Goal: Book appointment/travel/reservation

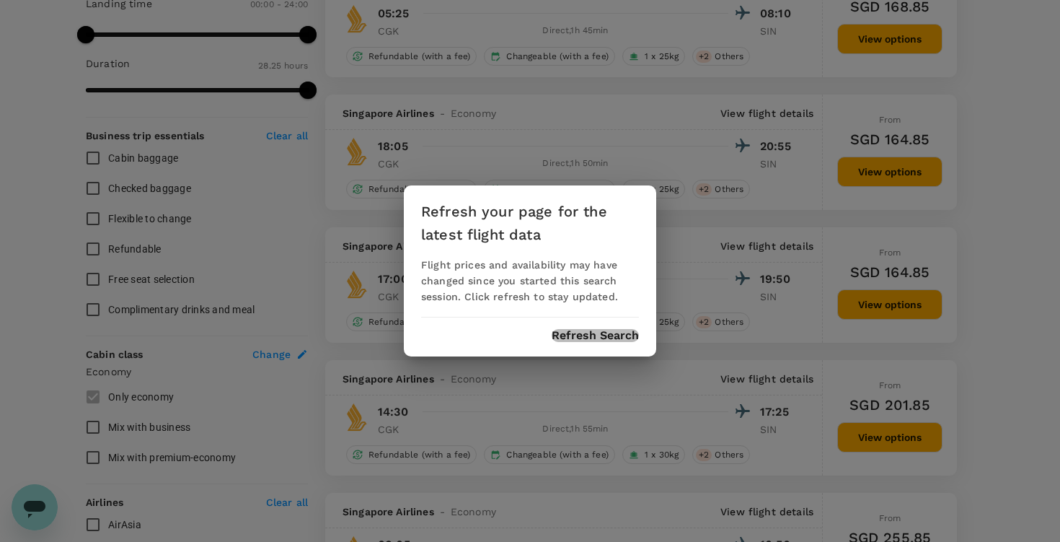
click at [599, 331] on button "Refresh Search" at bounding box center [595, 335] width 87 height 13
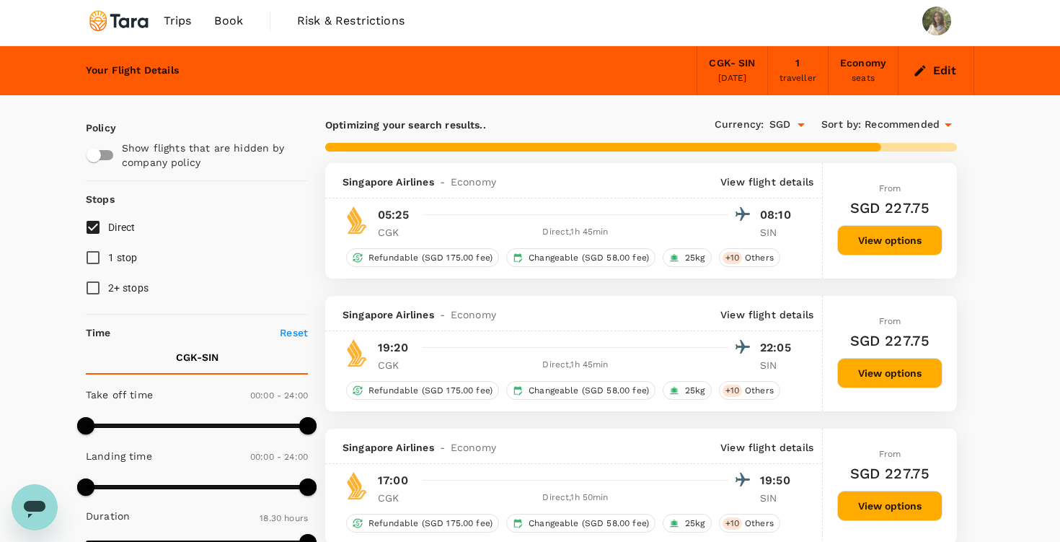
scroll to position [10, 0]
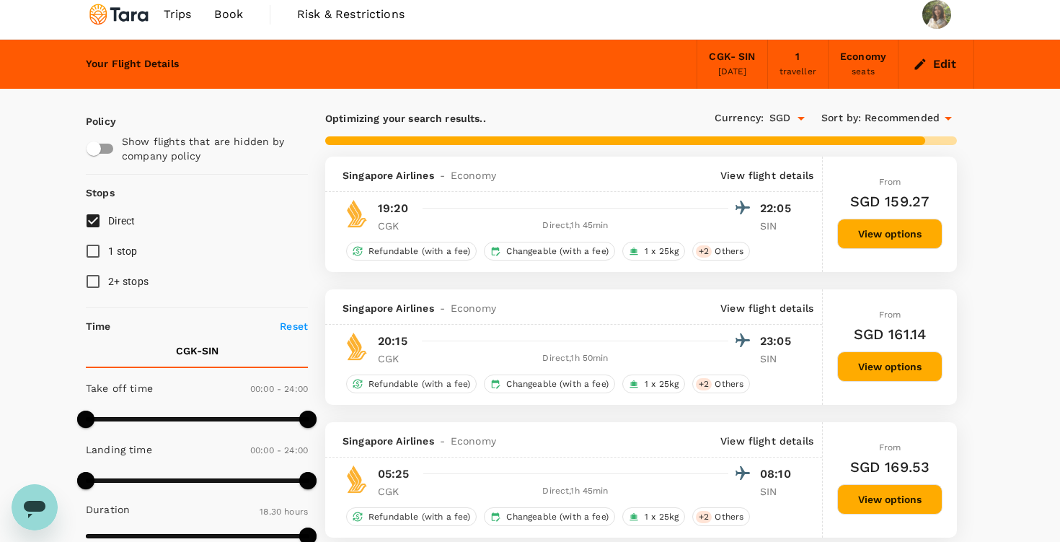
click at [728, 62] on div "CGK - SIN" at bounding box center [732, 57] width 46 height 16
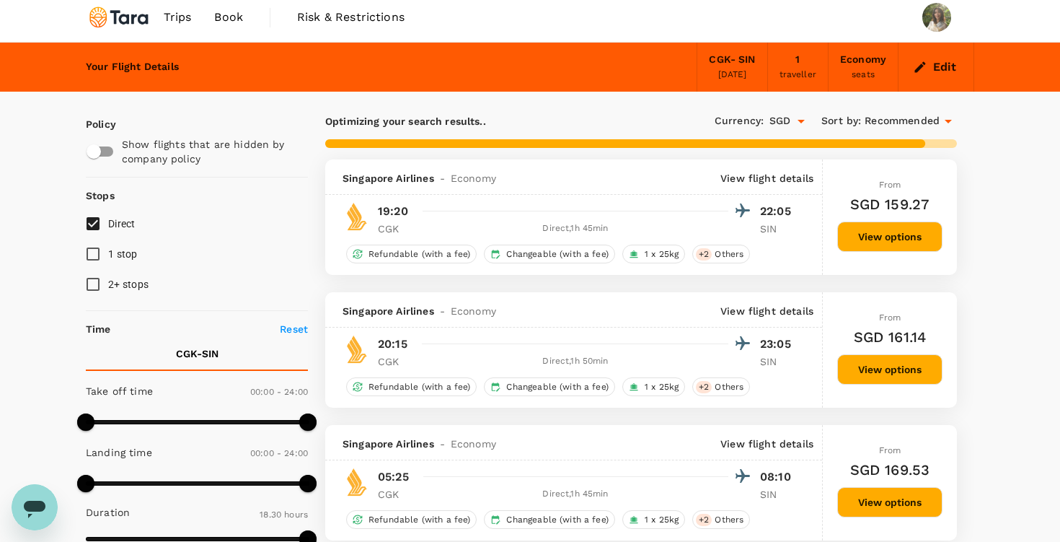
scroll to position [0, 0]
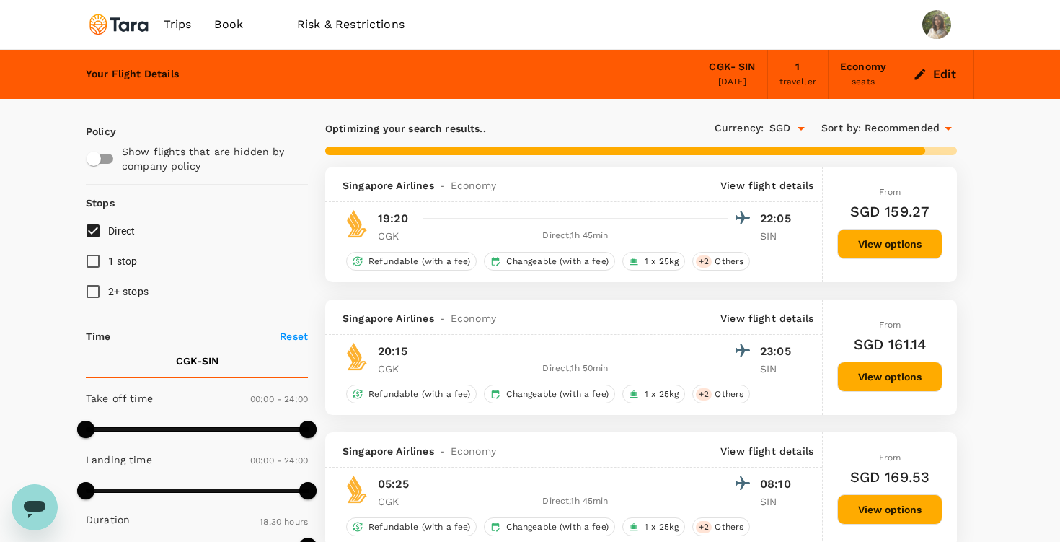
click at [733, 75] on div "[DATE]" at bounding box center [733, 82] width 29 height 14
click at [708, 53] on div "CGK - SIN [DATE]" at bounding box center [732, 74] width 71 height 49
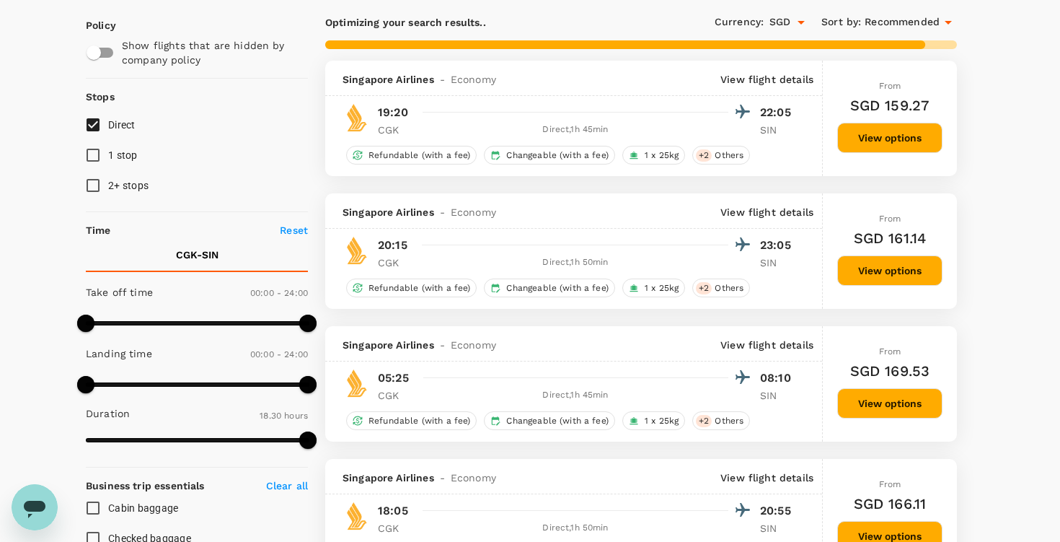
type input "1705"
checkbox input "false"
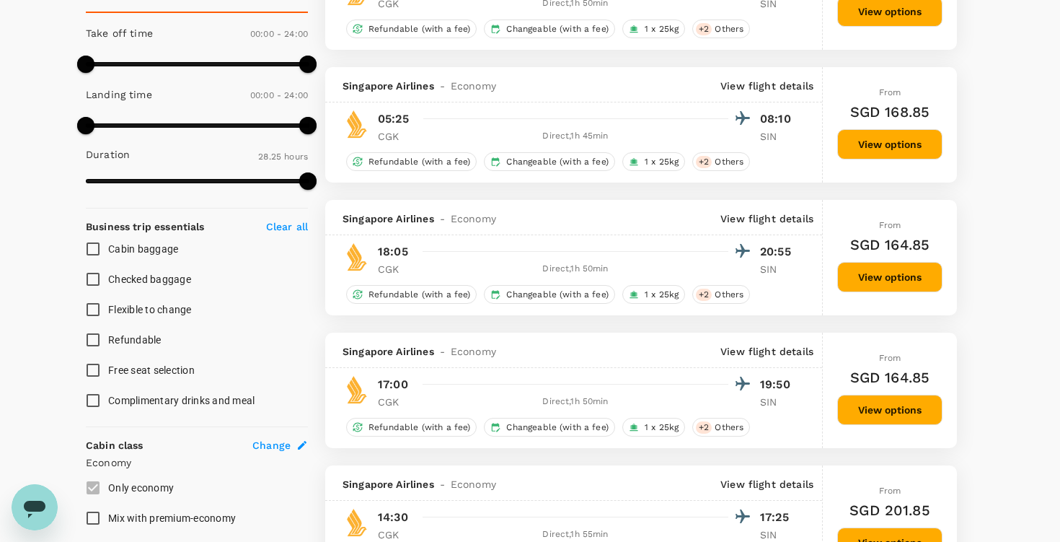
scroll to position [366, 0]
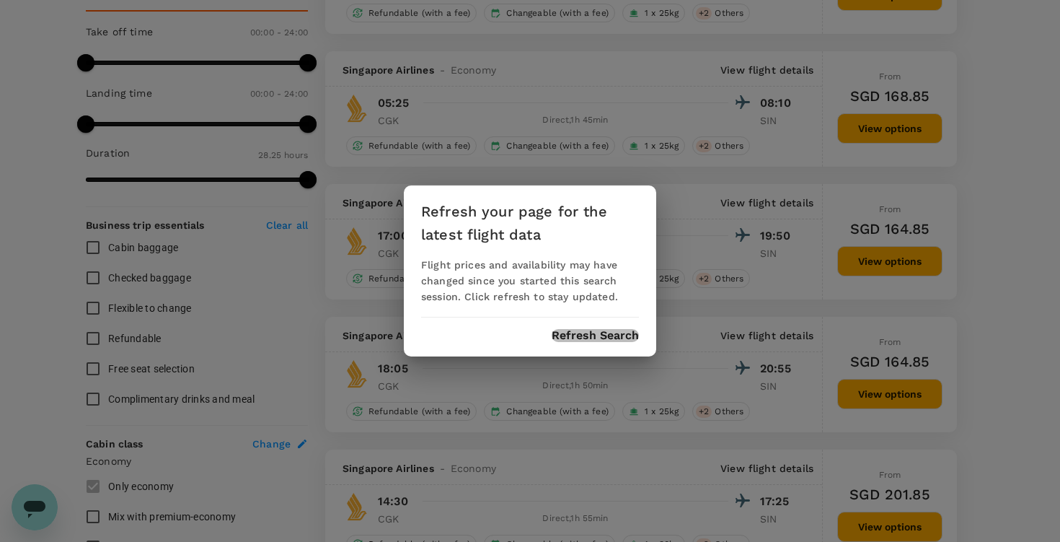
click at [612, 342] on button "Refresh Search" at bounding box center [595, 335] width 87 height 13
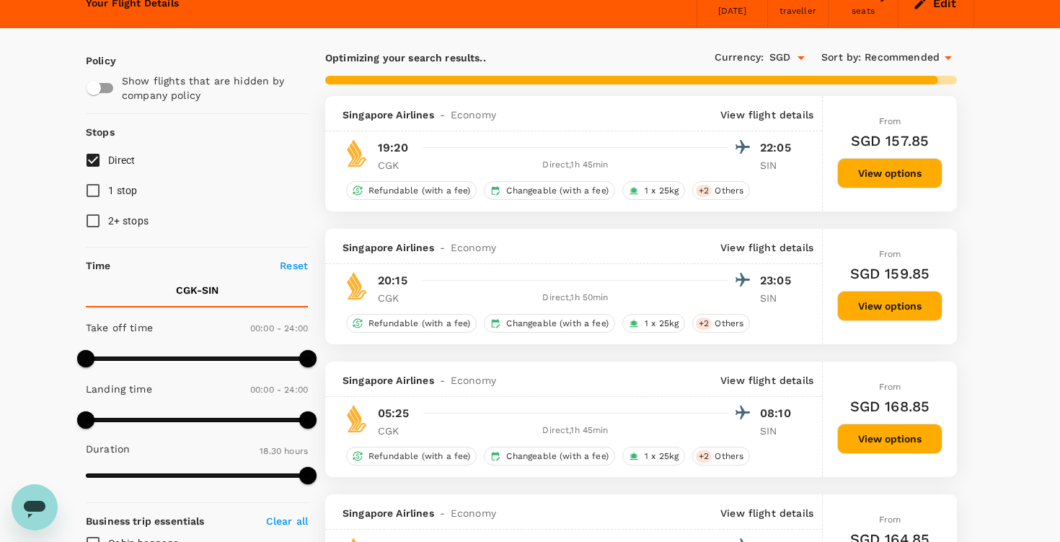
scroll to position [71, 0]
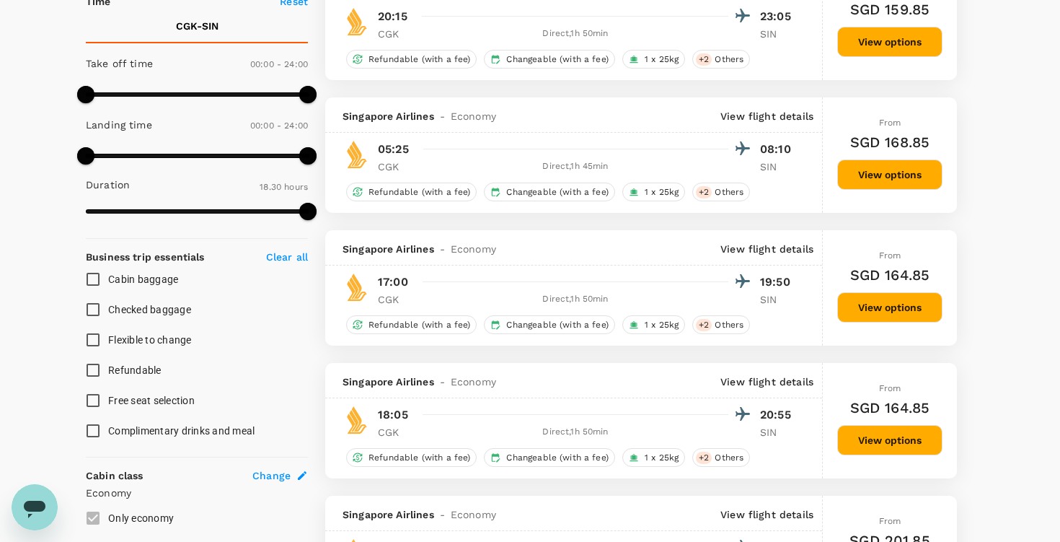
type input "1705"
checkbox input "false"
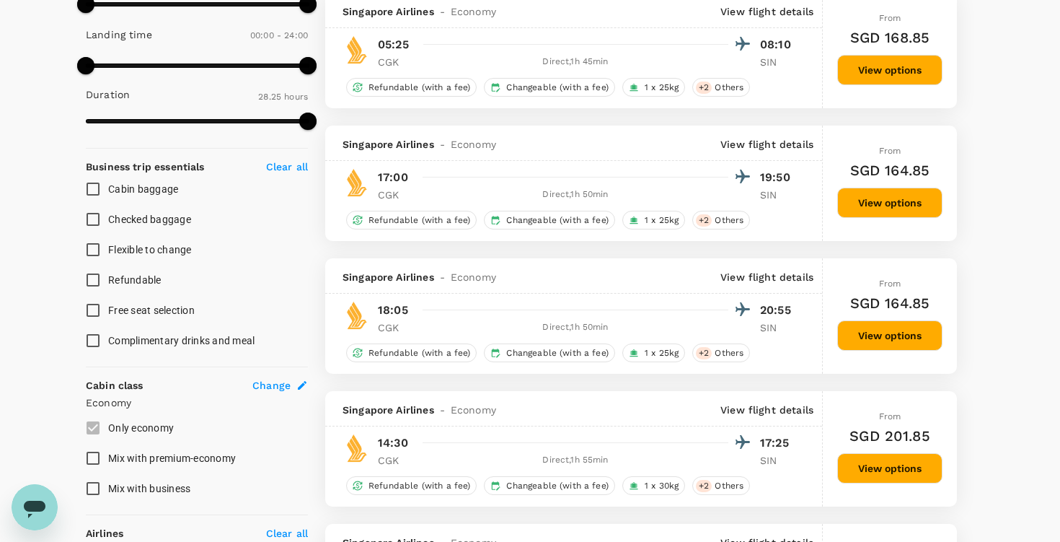
scroll to position [0, 0]
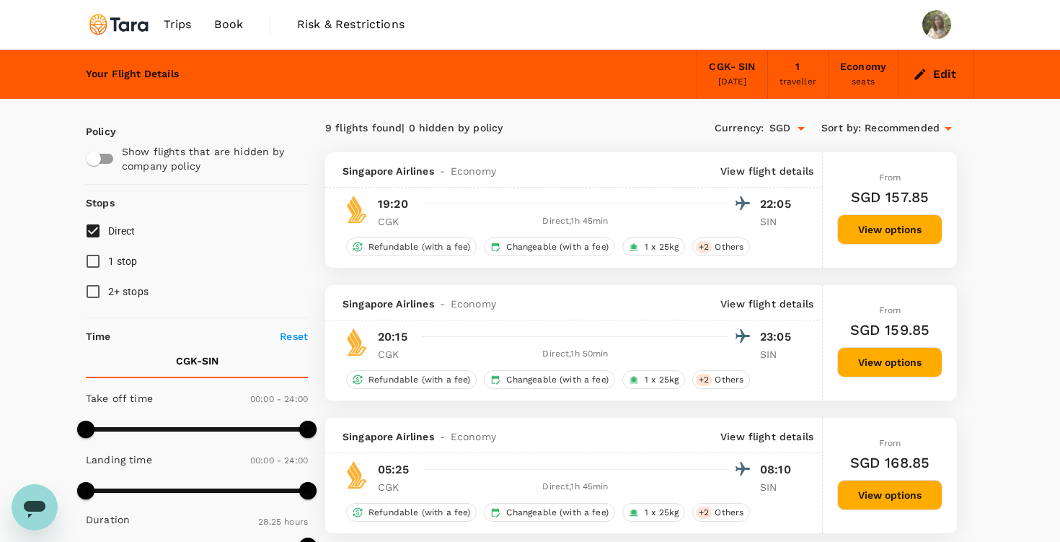
click at [118, 32] on img at bounding box center [119, 25] width 66 height 32
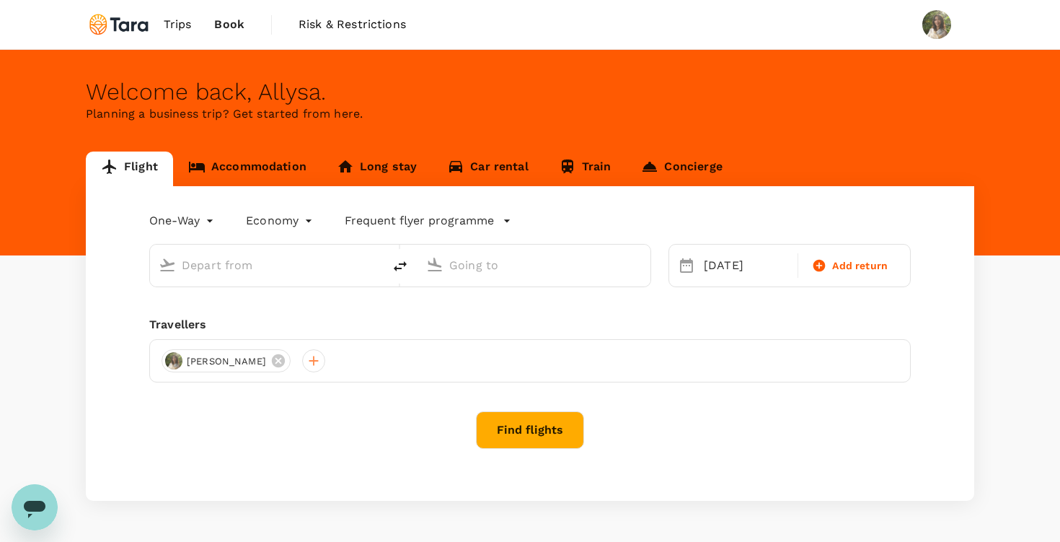
type input "Soekarno-Hatta Intl (CGK)"
type input "Singapore Changi (SIN)"
type input "Soekarno-Hatta Intl (CGK)"
type input "Singapore Changi (SIN)"
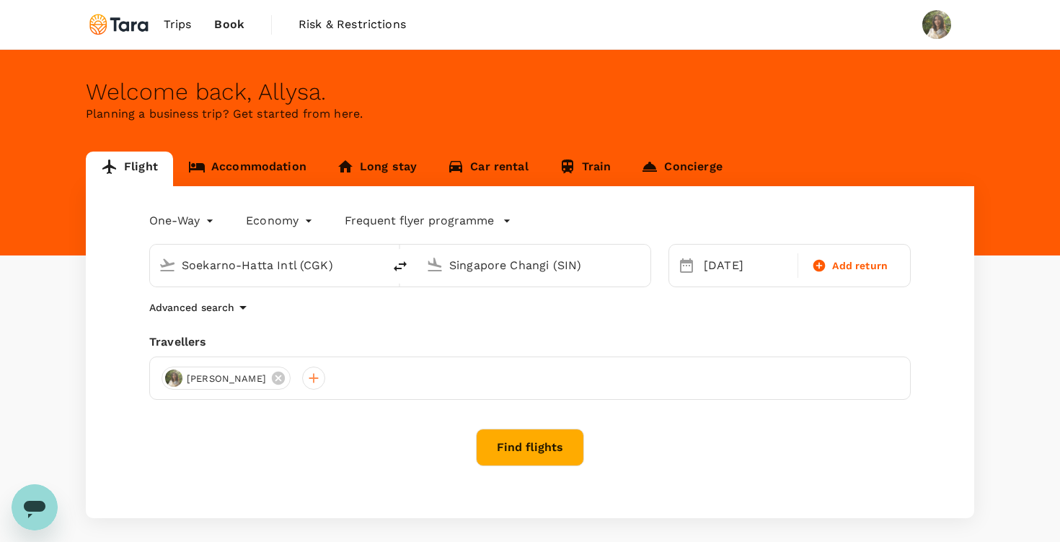
click at [247, 177] on link "Accommodation" at bounding box center [247, 168] width 149 height 35
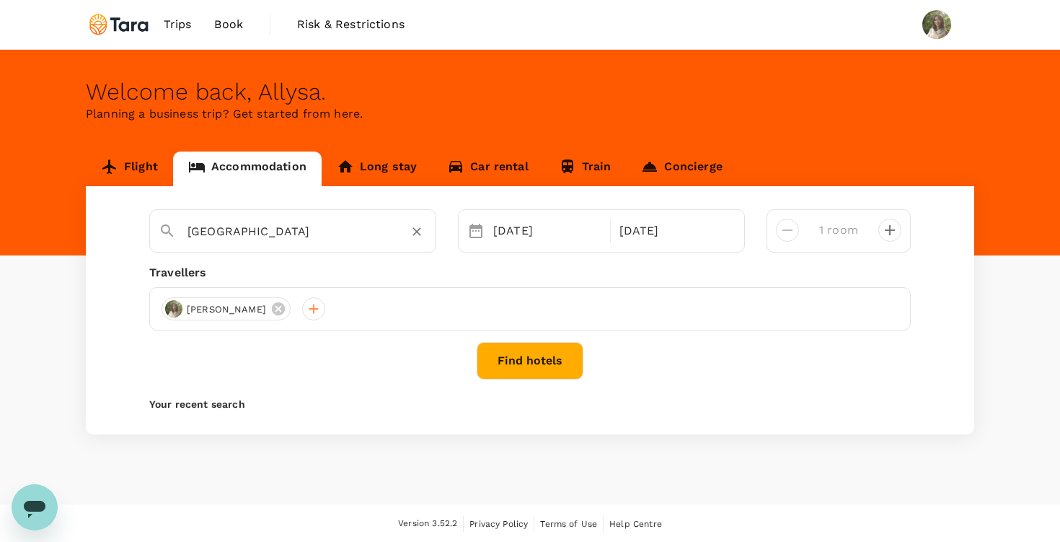
click at [323, 222] on input "[GEOGRAPHIC_DATA]" at bounding box center [287, 231] width 199 height 22
click at [583, 287] on div "[PERSON_NAME]" at bounding box center [530, 308] width 762 height 43
click at [343, 214] on div "[GEOGRAPHIC_DATA]" at bounding box center [301, 225] width 251 height 35
click at [493, 261] on div "[GEOGRAPHIC_DATA] [DATE] [DATE] room Travellers [PERSON_NAME] Find hotels Your …" at bounding box center [530, 310] width 889 height 248
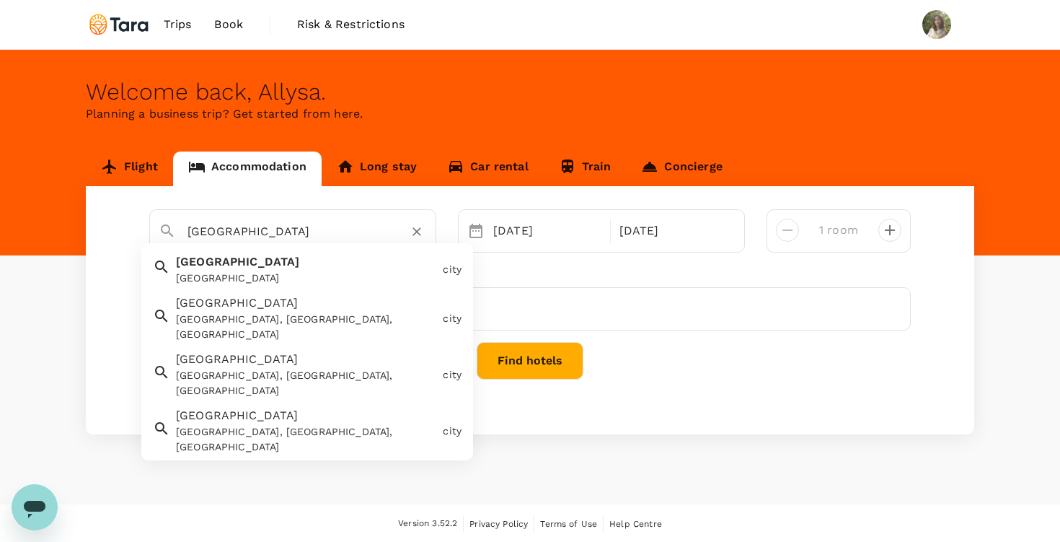
click at [291, 220] on input "[GEOGRAPHIC_DATA]" at bounding box center [287, 231] width 199 height 22
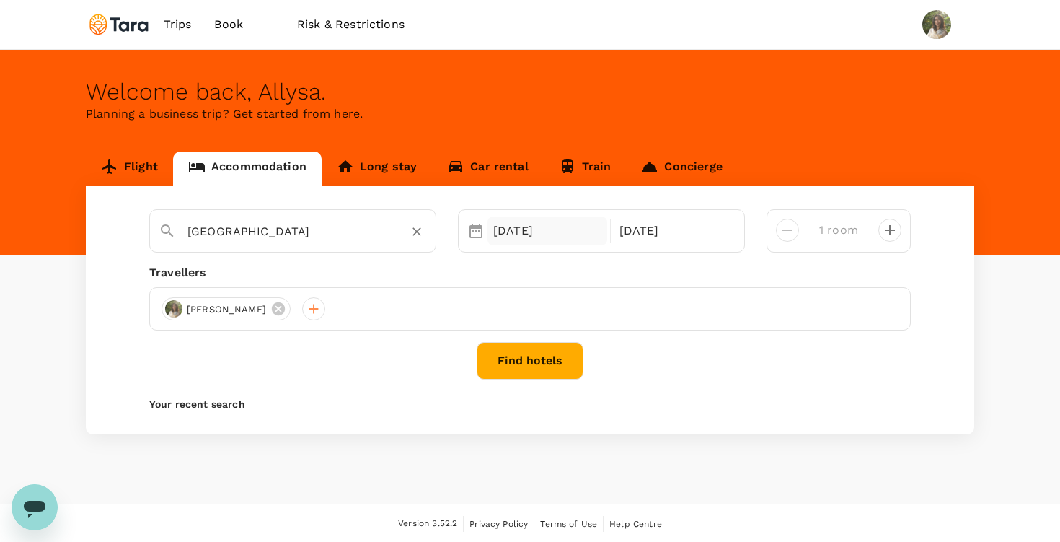
click at [489, 229] on div "[DATE]" at bounding box center [548, 230] width 120 height 29
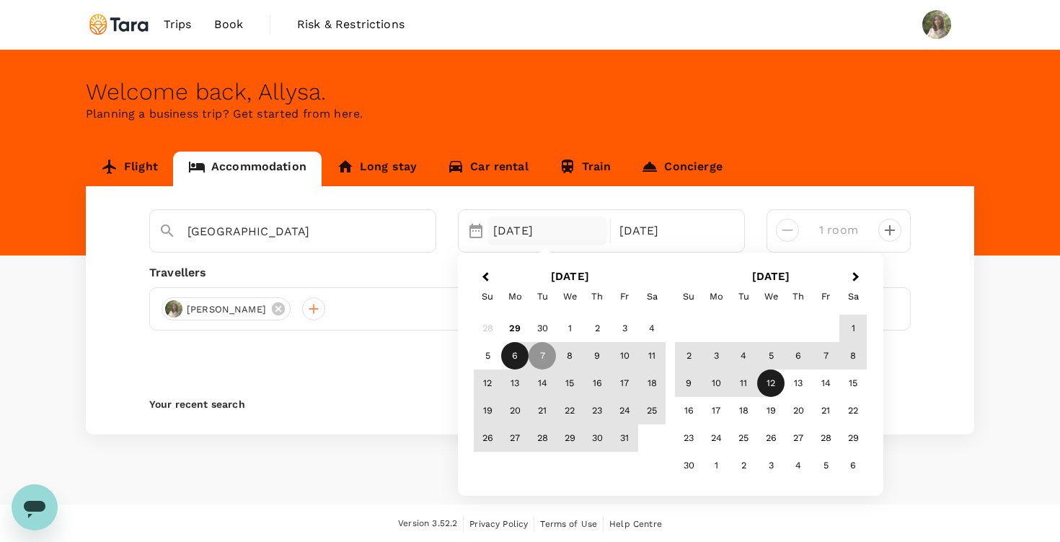
click at [521, 356] on div "6" at bounding box center [514, 356] width 27 height 27
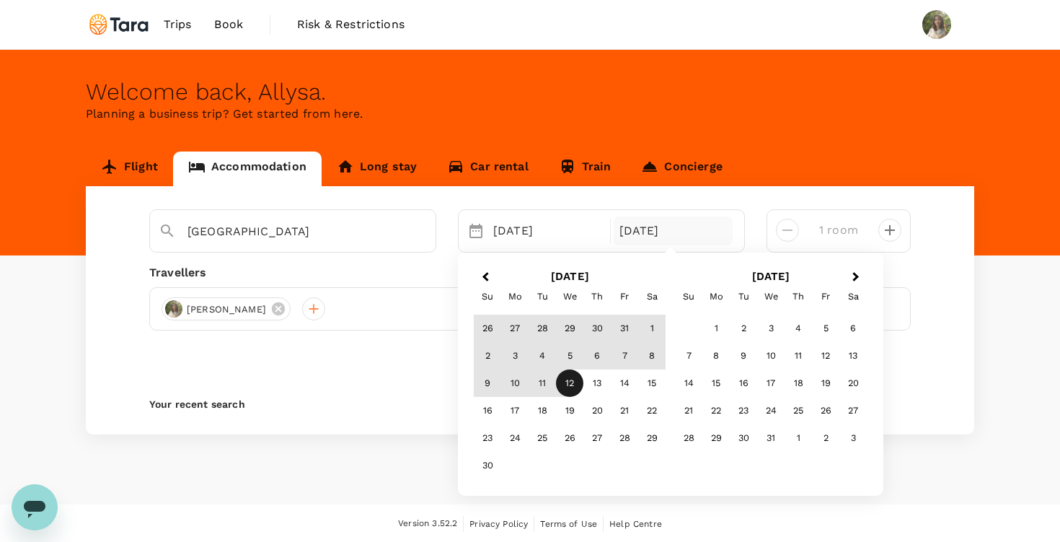
click at [567, 380] on div "12" at bounding box center [569, 383] width 27 height 27
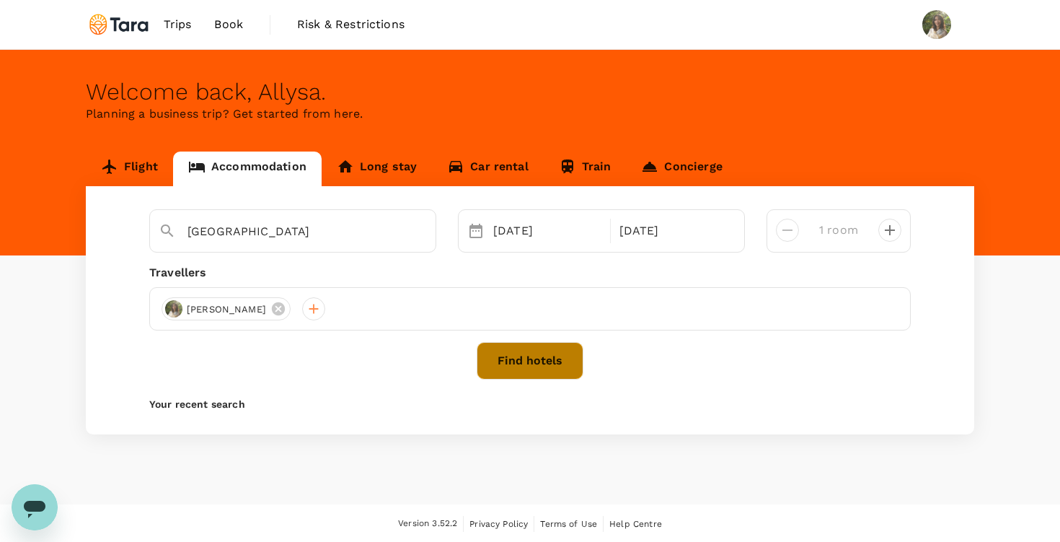
click at [524, 348] on button "Find hotels" at bounding box center [530, 361] width 107 height 38
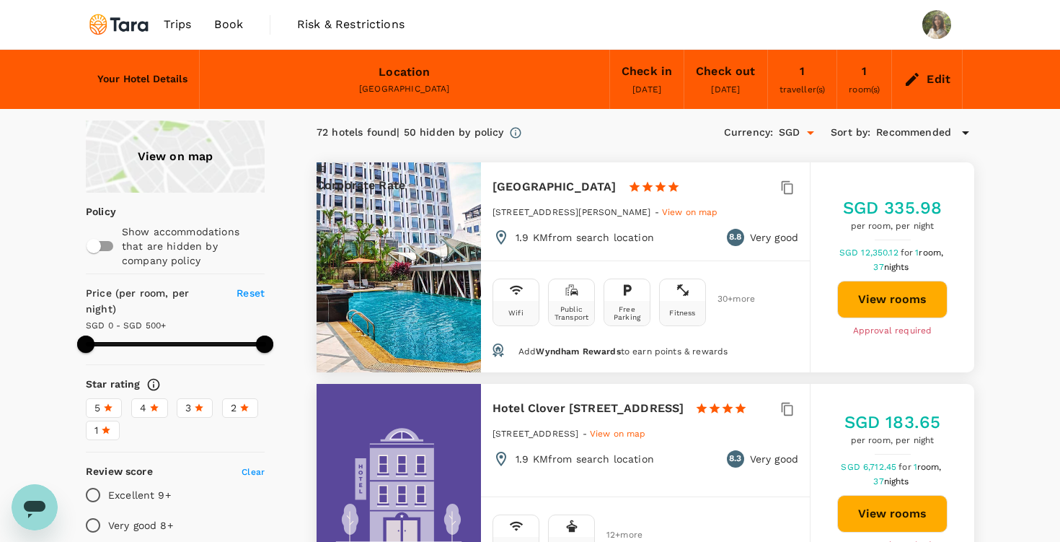
click at [400, 66] on div "Location" at bounding box center [404, 72] width 51 height 20
click at [904, 77] on icon at bounding box center [912, 79] width 17 height 17
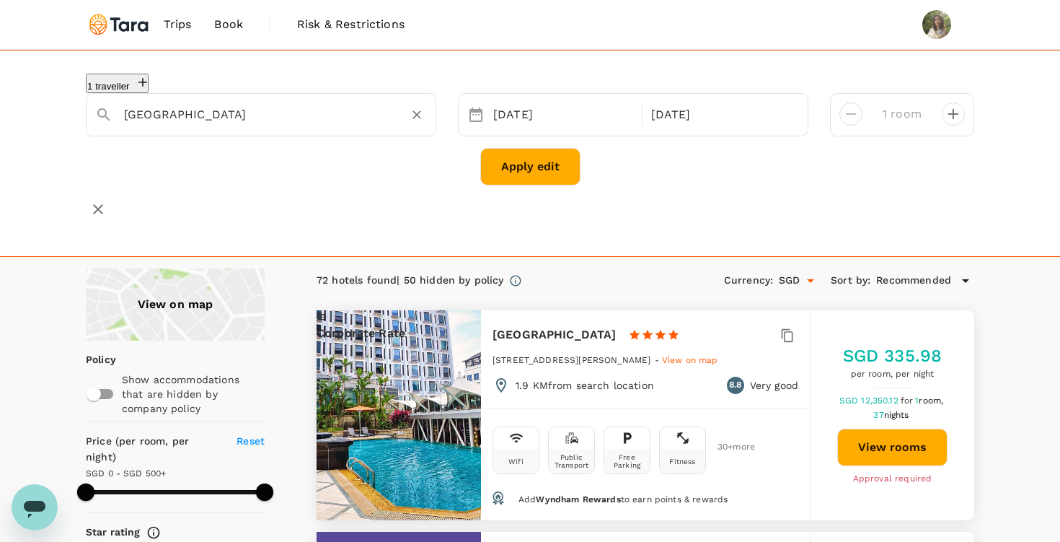
click at [291, 103] on input "[GEOGRAPHIC_DATA]" at bounding box center [255, 114] width 263 height 22
click at [250, 141] on span "Hotel" at bounding box center [263, 145] width 27 height 12
type input "[GEOGRAPHIC_DATA]"
click at [535, 165] on button "Apply edit" at bounding box center [530, 167] width 100 height 38
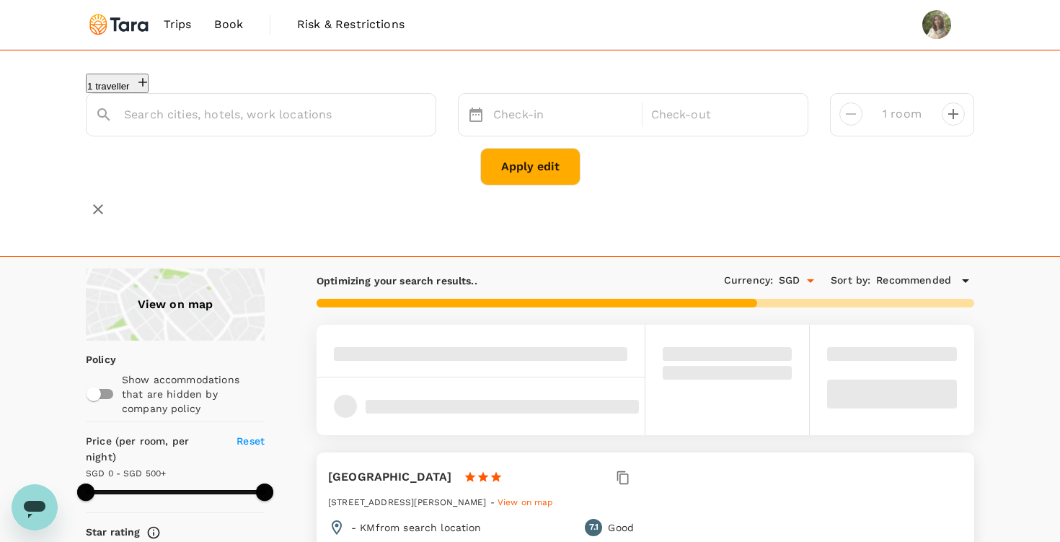
type input "[GEOGRAPHIC_DATA]"
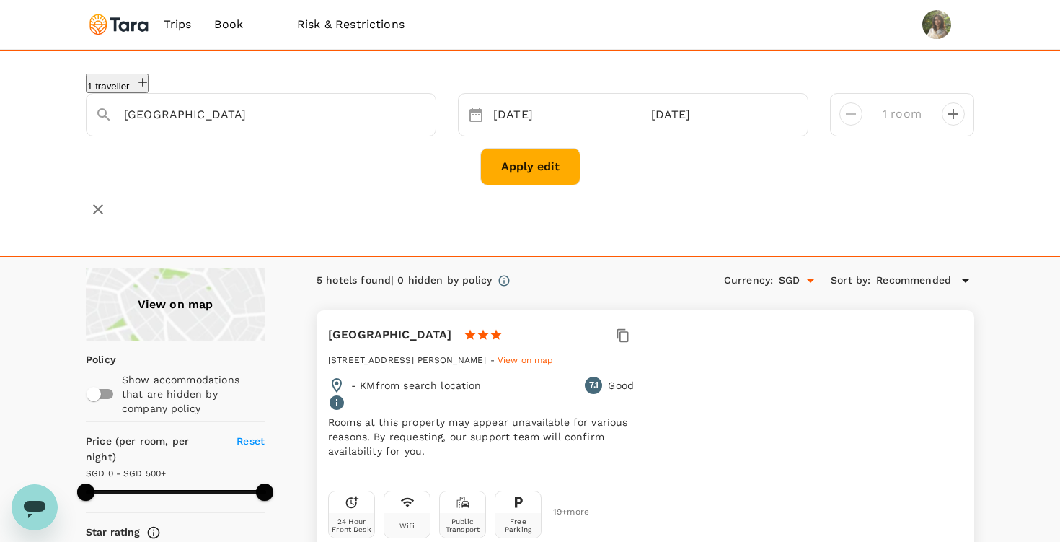
click at [132, 17] on img at bounding box center [119, 25] width 66 height 32
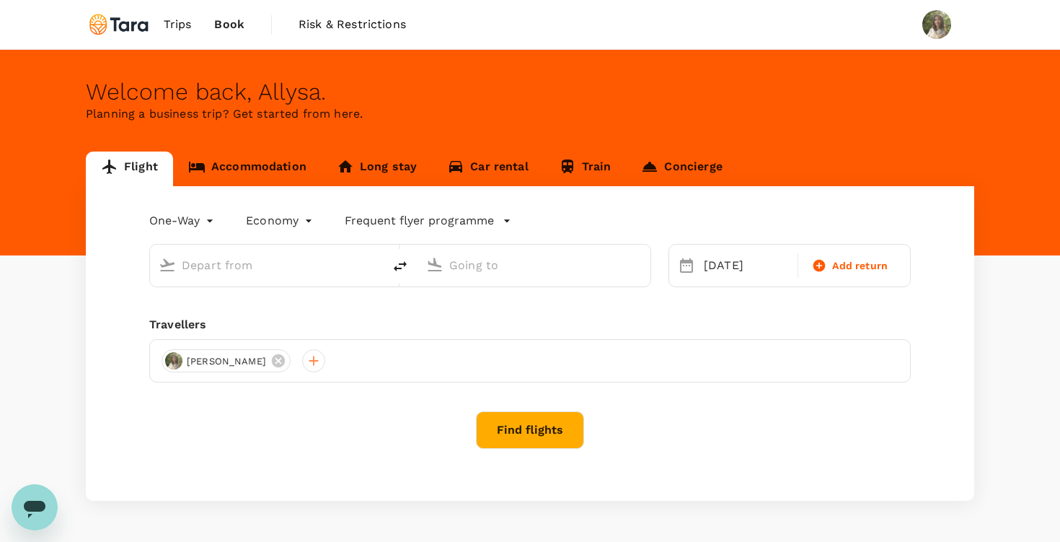
type input "Soekarno-Hatta Intl (CGK)"
type input "Singapore Changi (SIN)"
type input "Soekarno-Hatta Intl (CGK)"
type input "Singapore Changi (SIN)"
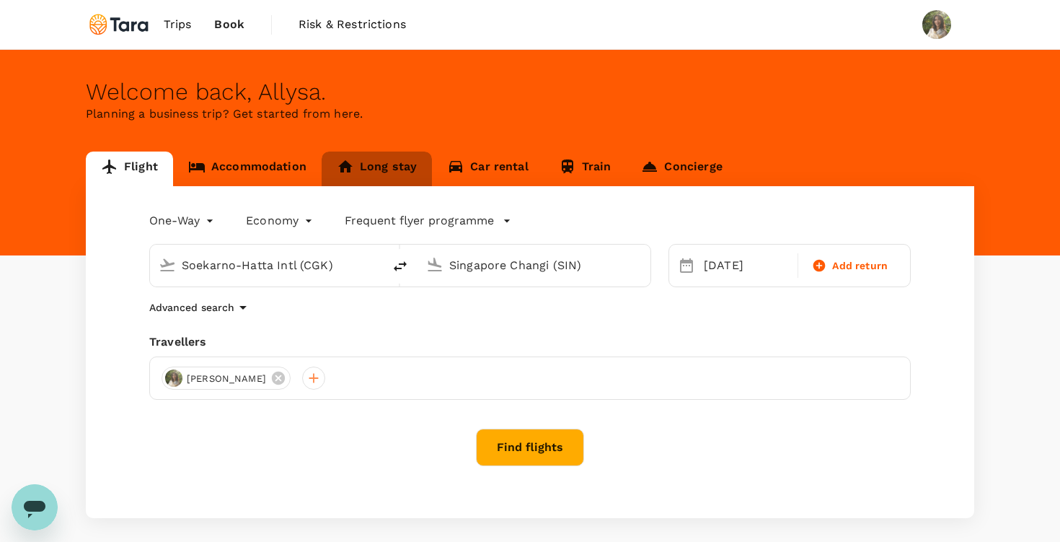
click at [390, 164] on link "Long stay" at bounding box center [377, 168] width 110 height 35
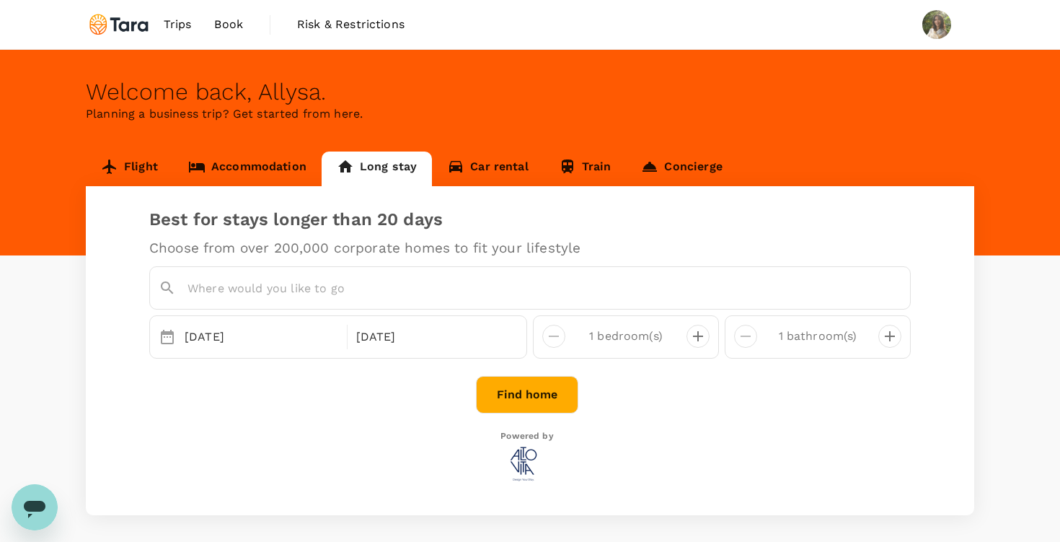
click at [291, 284] on input "text" at bounding box center [534, 288] width 693 height 22
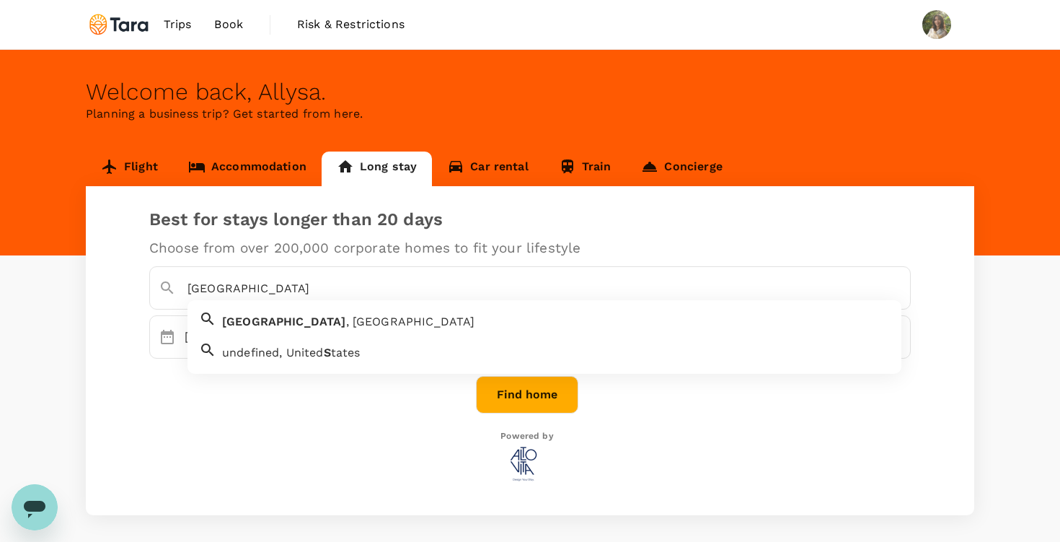
click at [346, 320] on span ", [GEOGRAPHIC_DATA]" at bounding box center [410, 322] width 129 height 14
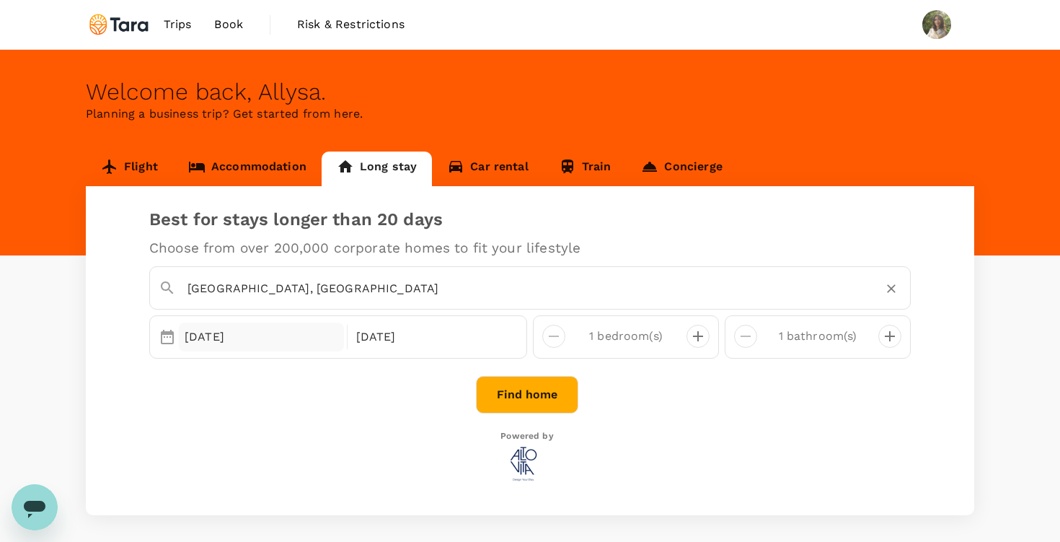
type input "[GEOGRAPHIC_DATA], [GEOGRAPHIC_DATA]"
click at [196, 328] on div "[DATE]" at bounding box center [261, 336] width 165 height 29
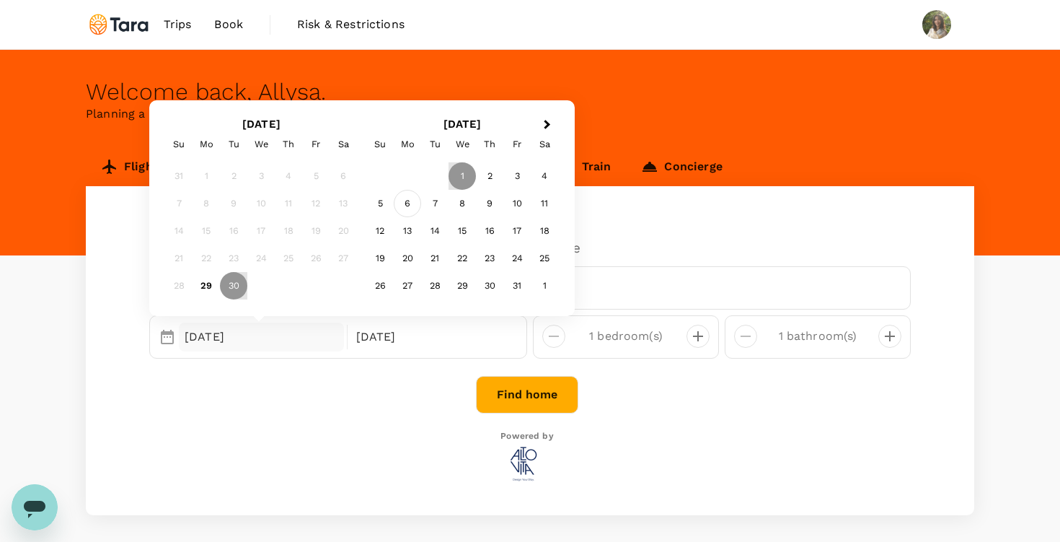
click at [415, 206] on div "6" at bounding box center [407, 203] width 27 height 27
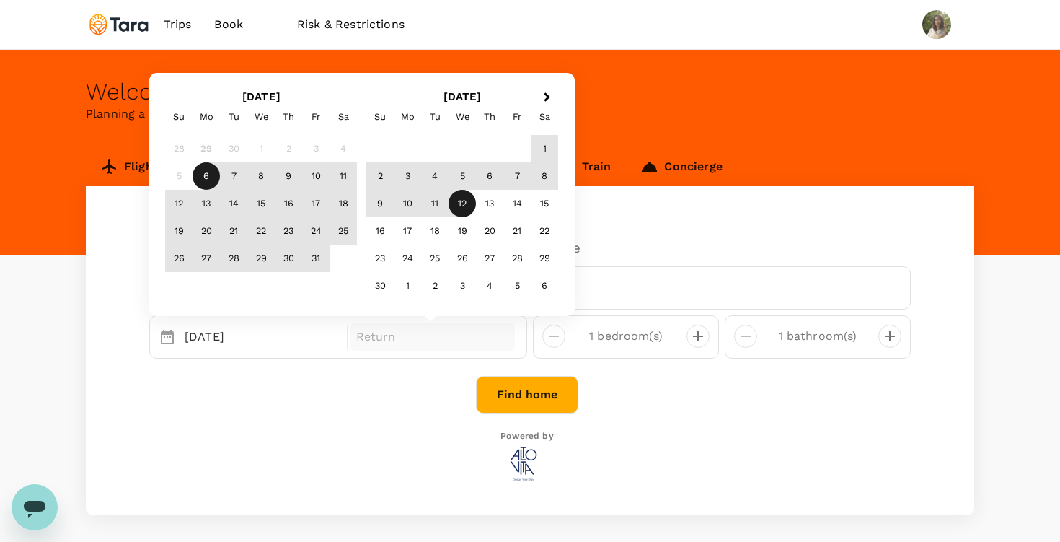
click at [460, 203] on div "12" at bounding box center [462, 203] width 27 height 27
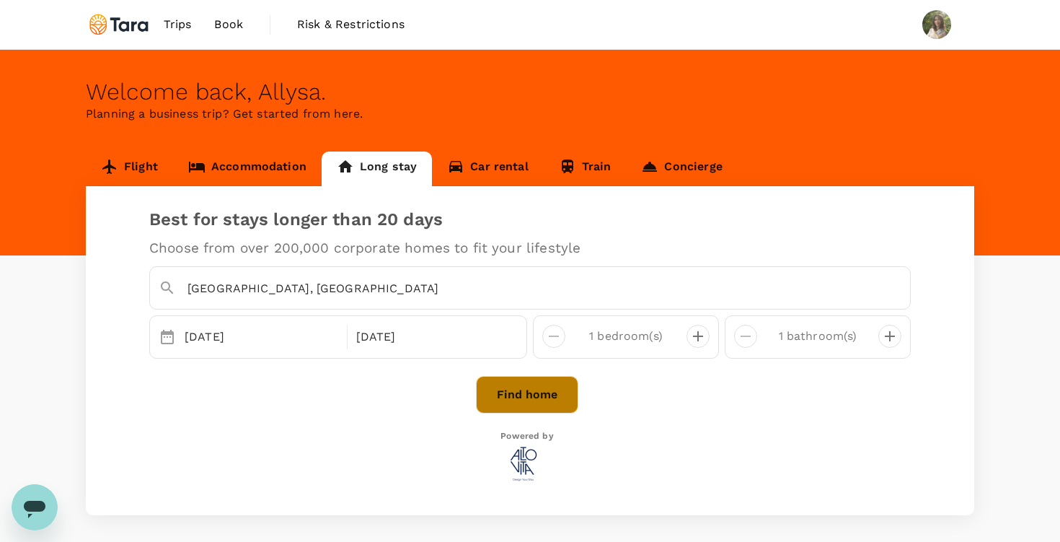
click at [555, 386] on button "Find home" at bounding box center [527, 395] width 102 height 38
